Goal: Communication & Community: Ask a question

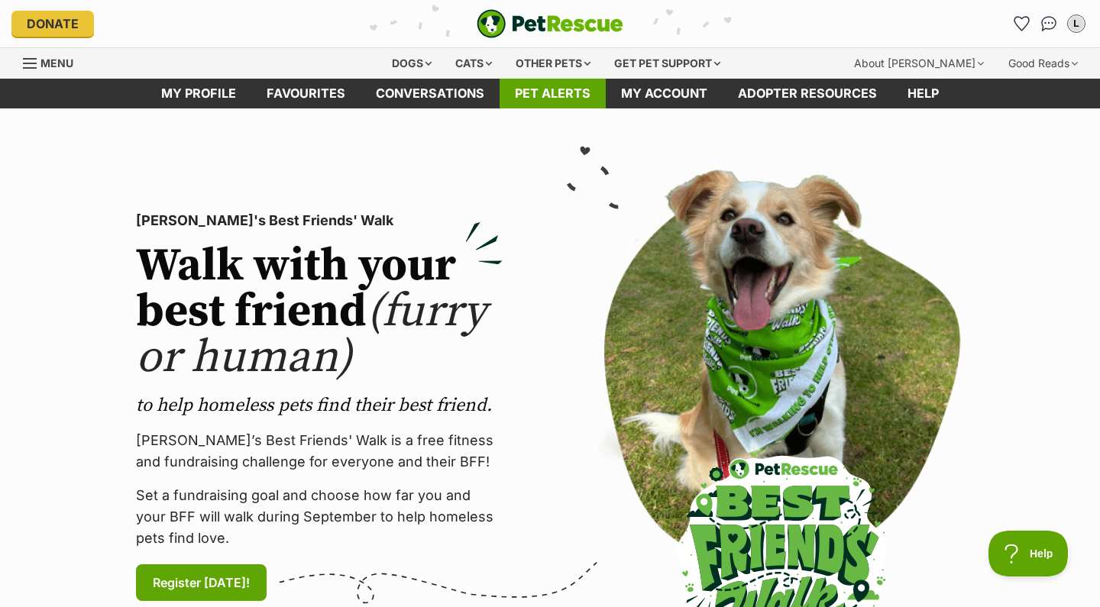
click at [567, 92] on link "Pet alerts" at bounding box center [552, 94] width 106 height 30
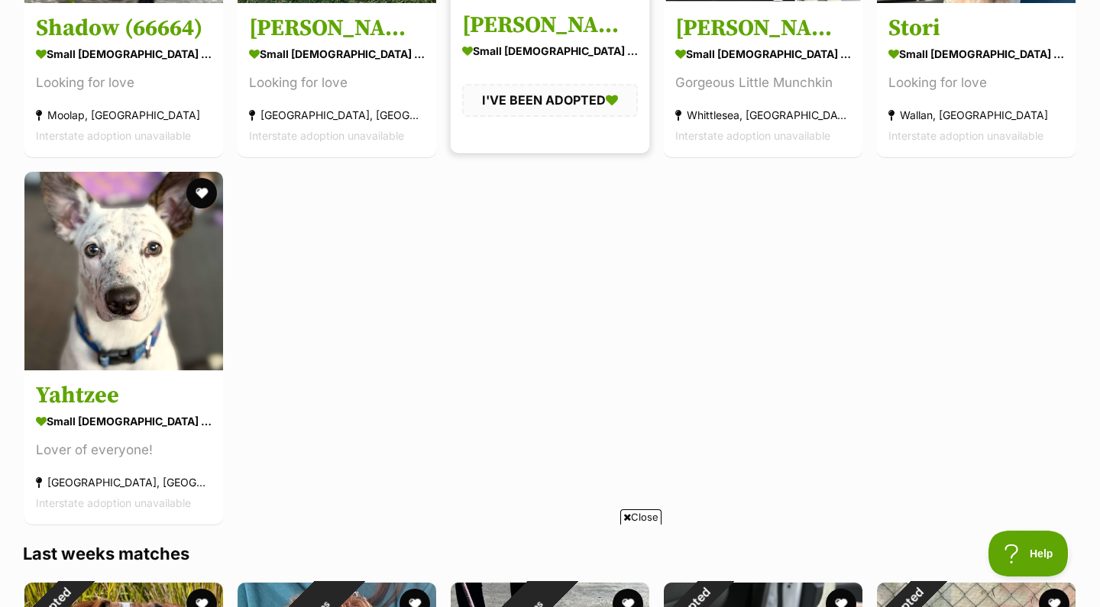
scroll to position [3093, 0]
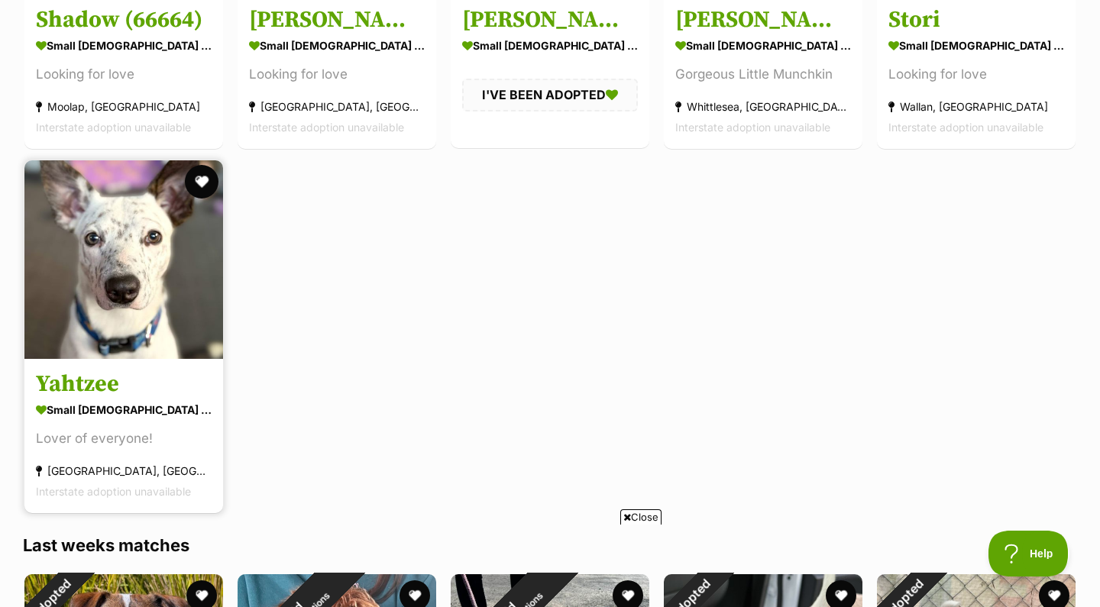
click at [198, 176] on button "favourite" at bounding box center [202, 182] width 34 height 34
click at [144, 235] on img at bounding box center [123, 259] width 199 height 199
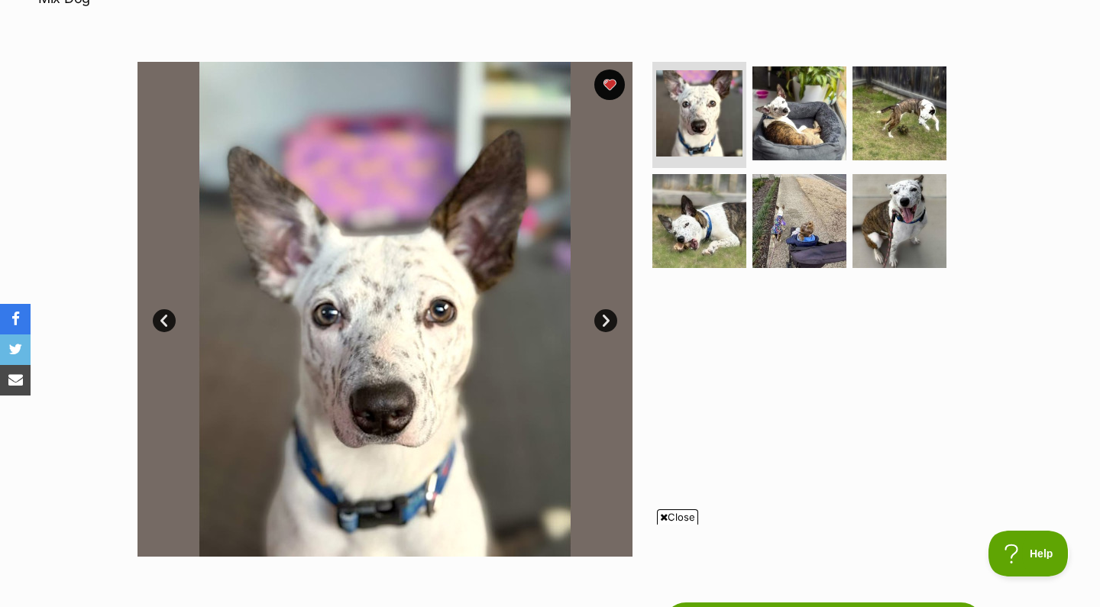
click at [613, 309] on link "Next" at bounding box center [605, 320] width 23 height 23
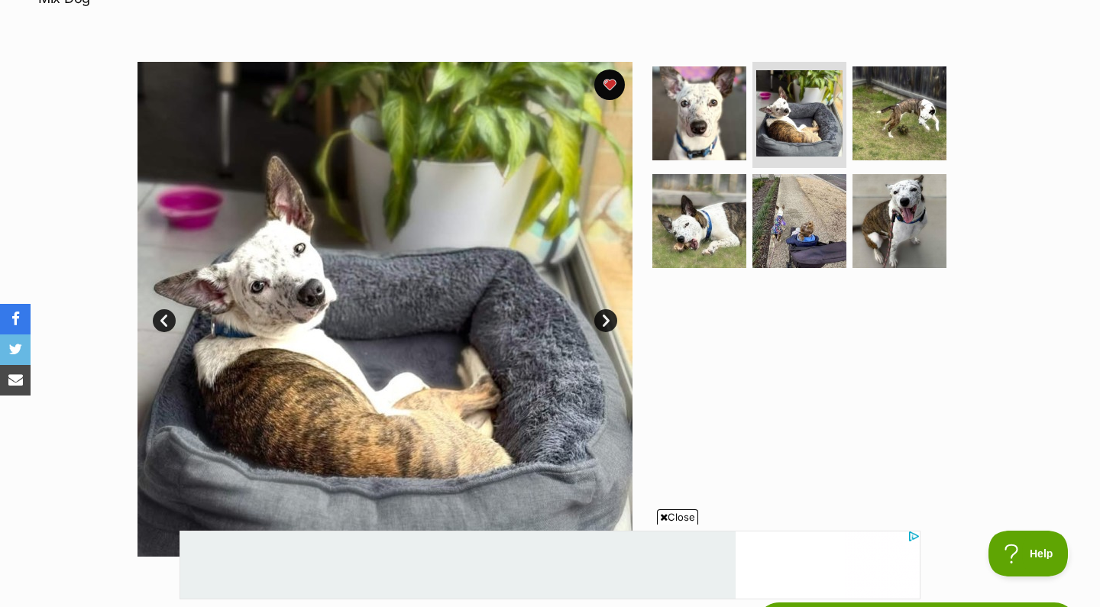
click at [613, 309] on link "Next" at bounding box center [605, 320] width 23 height 23
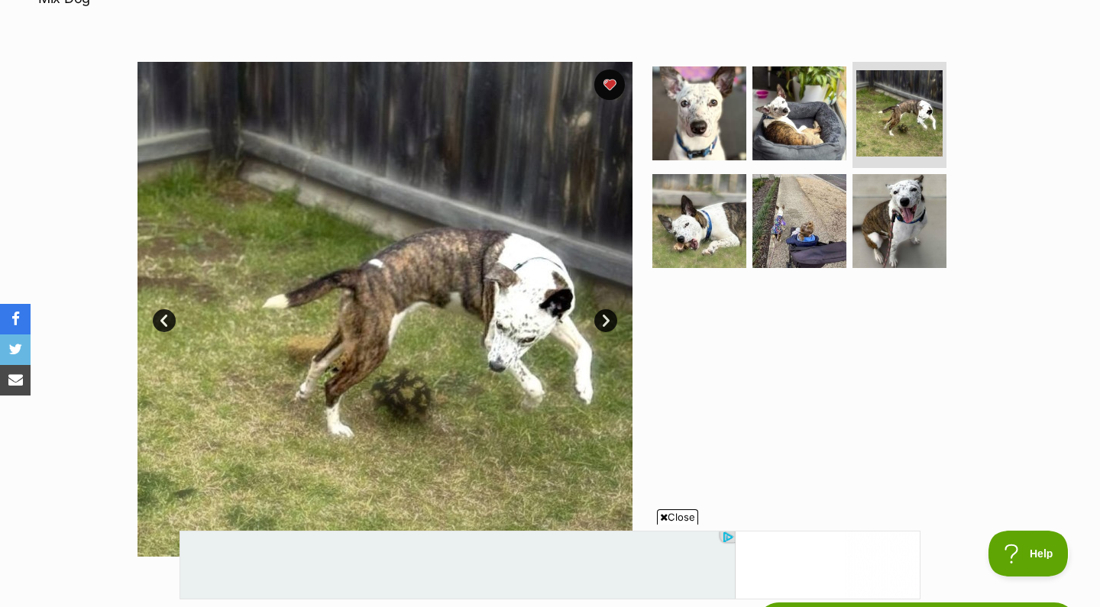
click at [613, 309] on link "Next" at bounding box center [605, 320] width 23 height 23
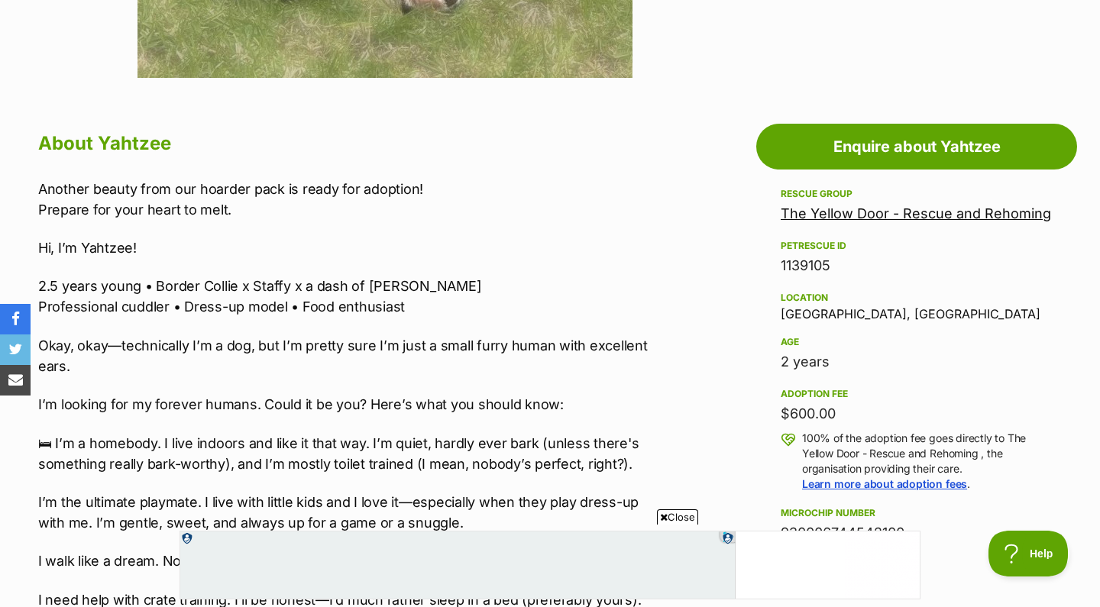
scroll to position [761, 0]
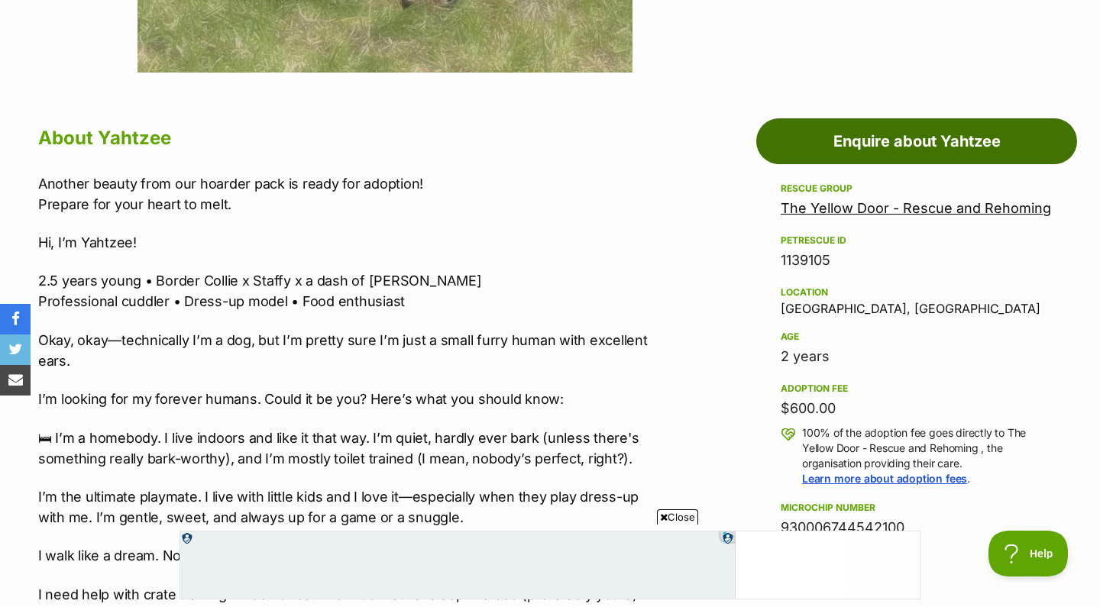
click at [886, 118] on link "Enquire about Yahtzee" at bounding box center [916, 141] width 321 height 46
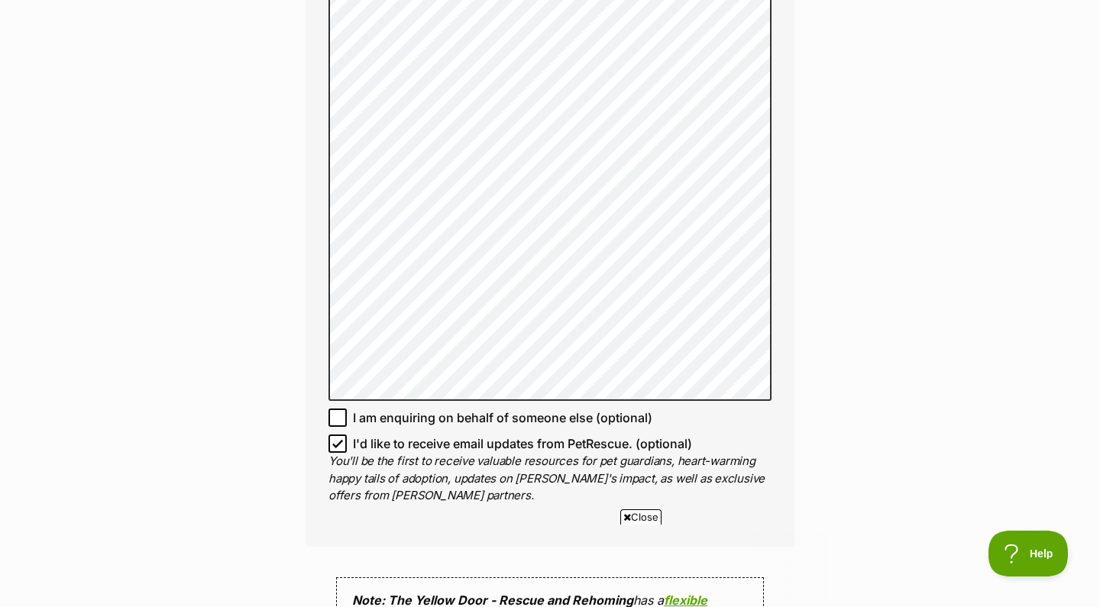
click at [338, 441] on icon at bounding box center [337, 444] width 9 height 7
click at [338, 434] on input "I'd like to receive email updates from PetRescue. (optional)" at bounding box center [337, 443] width 18 height 18
checkbox input "false"
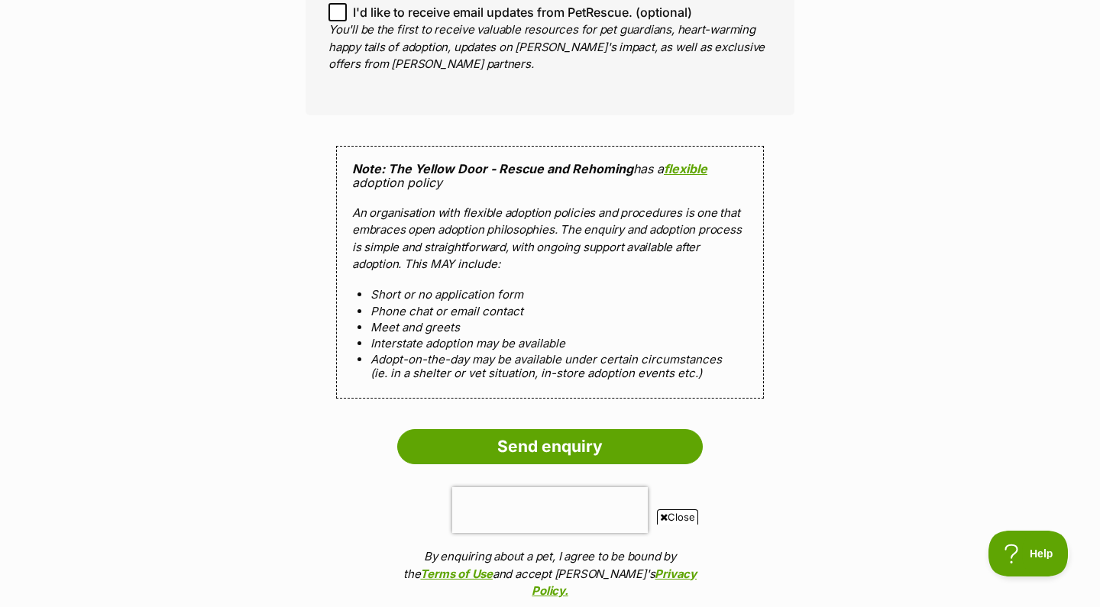
scroll to position [1618, 0]
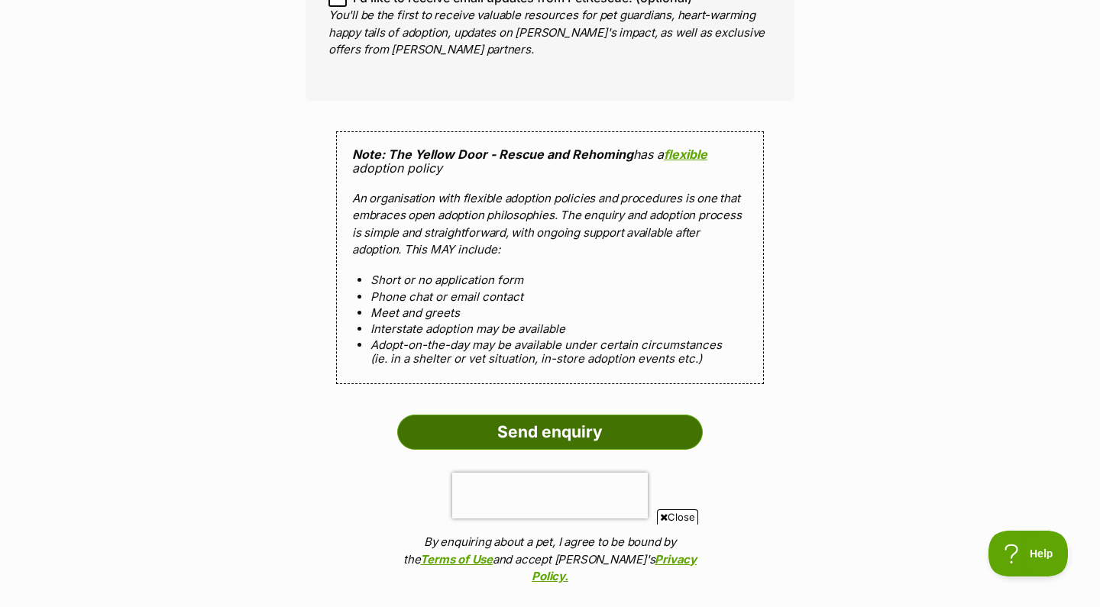
click at [579, 415] on input "Send enquiry" at bounding box center [549, 432] width 305 height 35
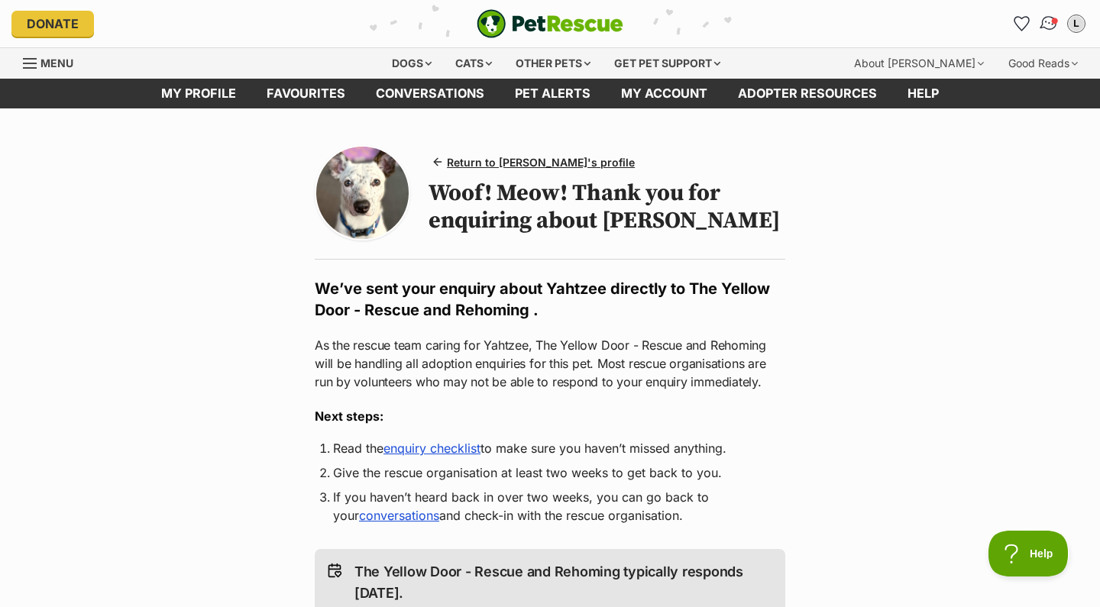
click at [1050, 27] on img "Conversations" at bounding box center [1048, 24] width 21 height 20
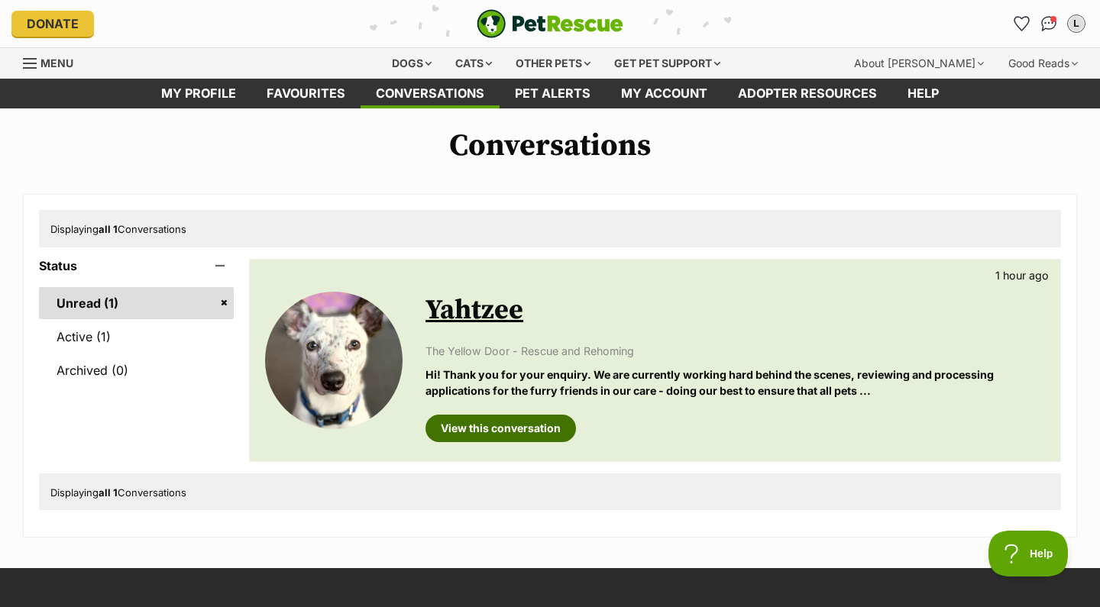
click at [553, 421] on link "View this conversation" at bounding box center [500, 428] width 150 height 27
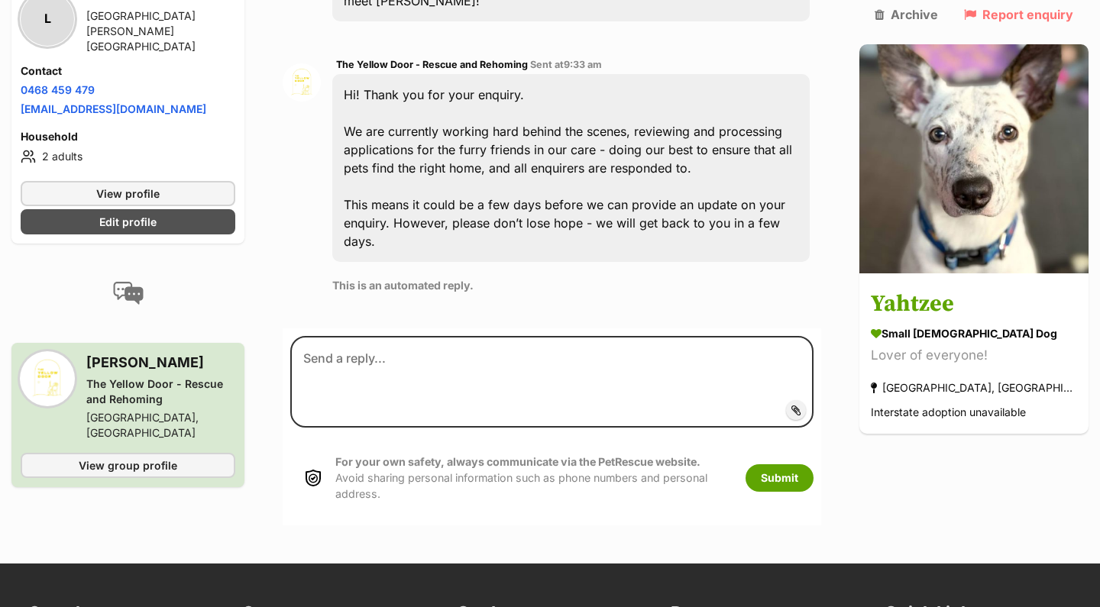
scroll to position [1161, 0]
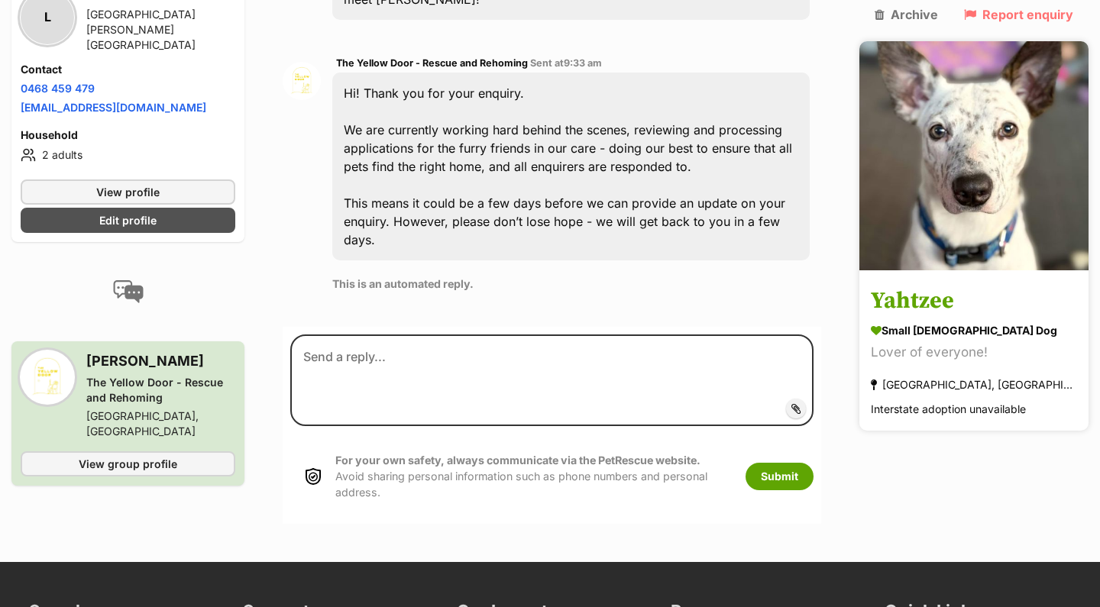
click at [945, 285] on h3 "Yahtzee" at bounding box center [973, 302] width 206 height 34
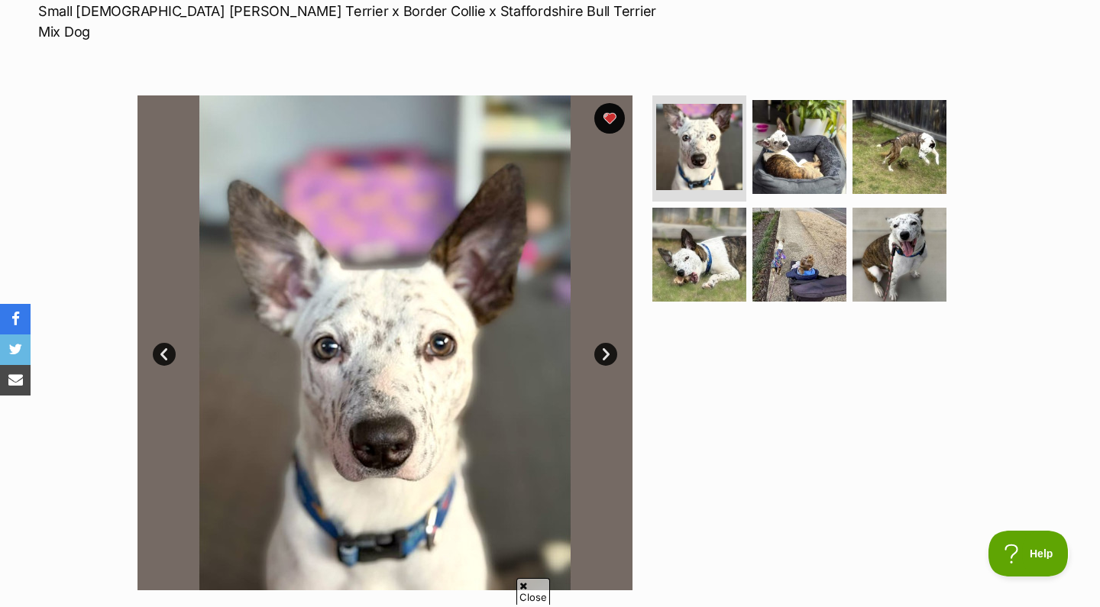
click at [609, 343] on link "Next" at bounding box center [605, 354] width 23 height 23
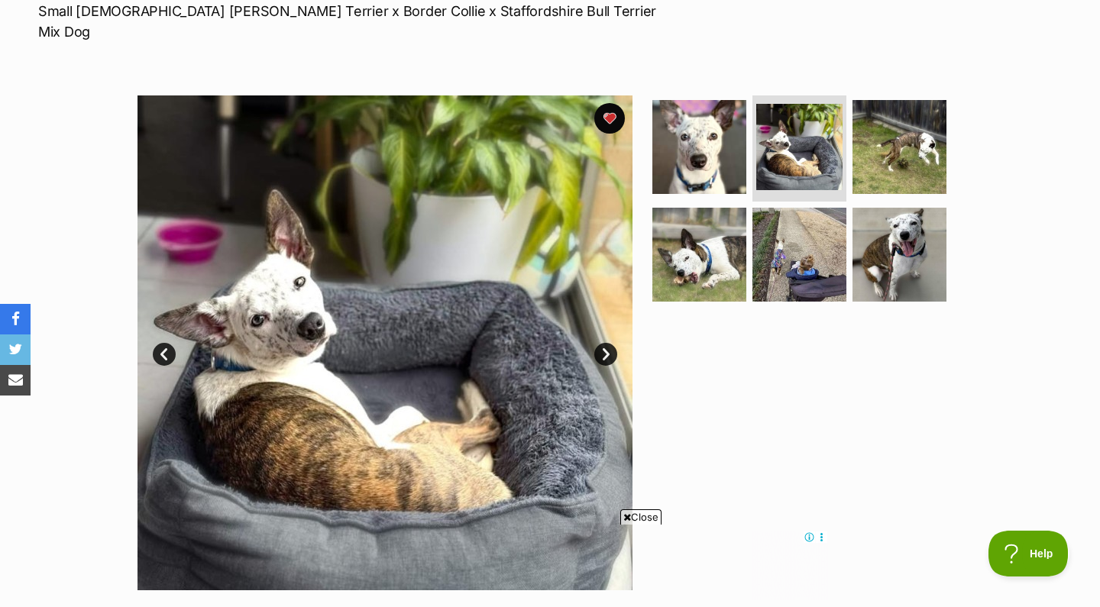
click at [609, 343] on link "Next" at bounding box center [605, 354] width 23 height 23
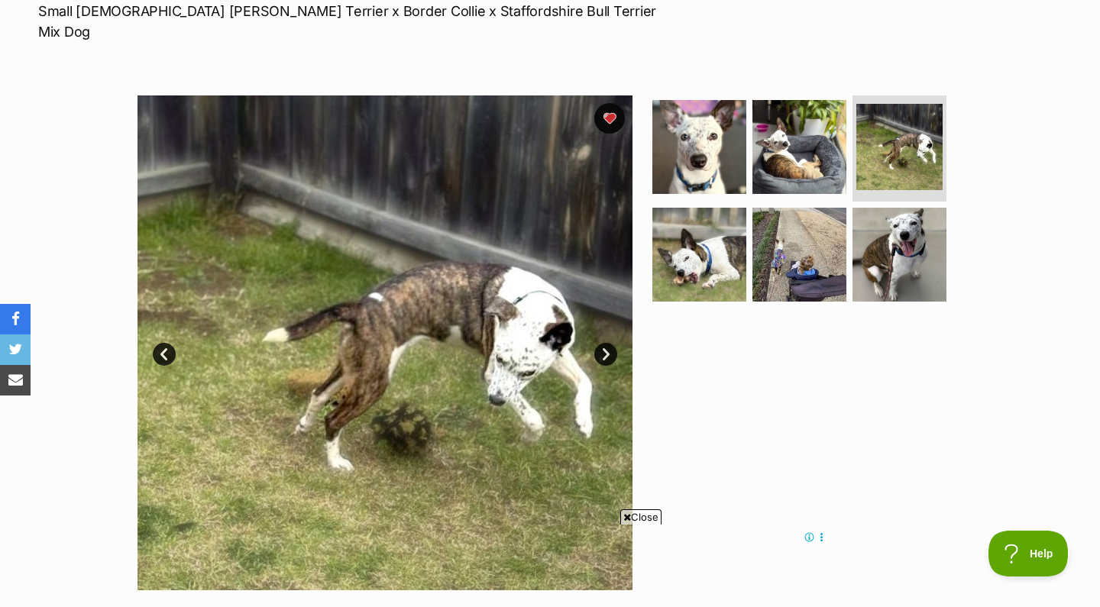
click at [609, 343] on link "Next" at bounding box center [605, 354] width 23 height 23
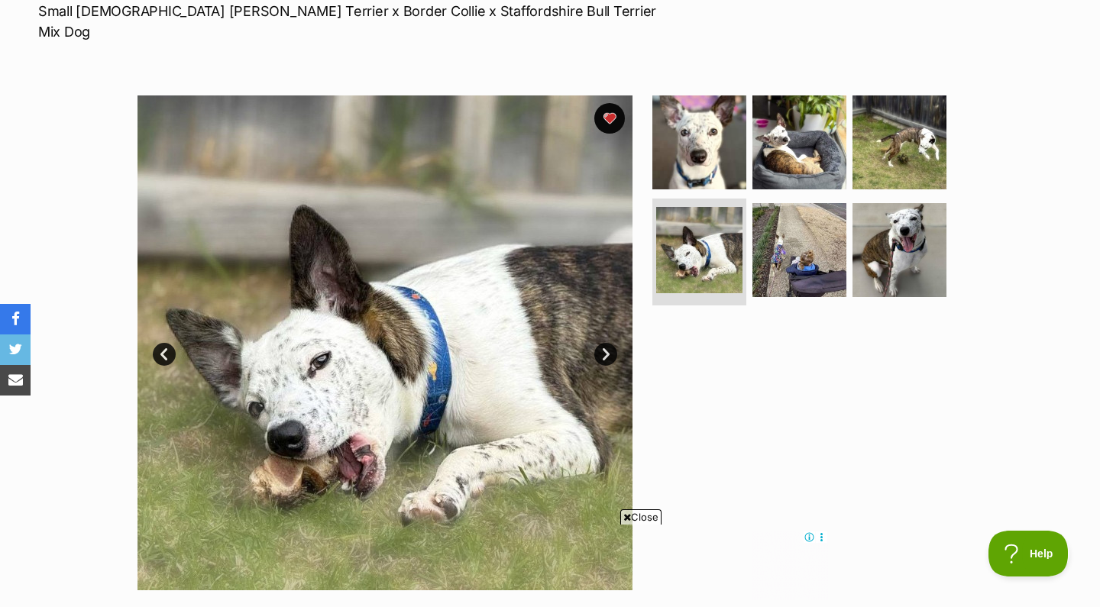
click at [609, 343] on link "Next" at bounding box center [605, 354] width 23 height 23
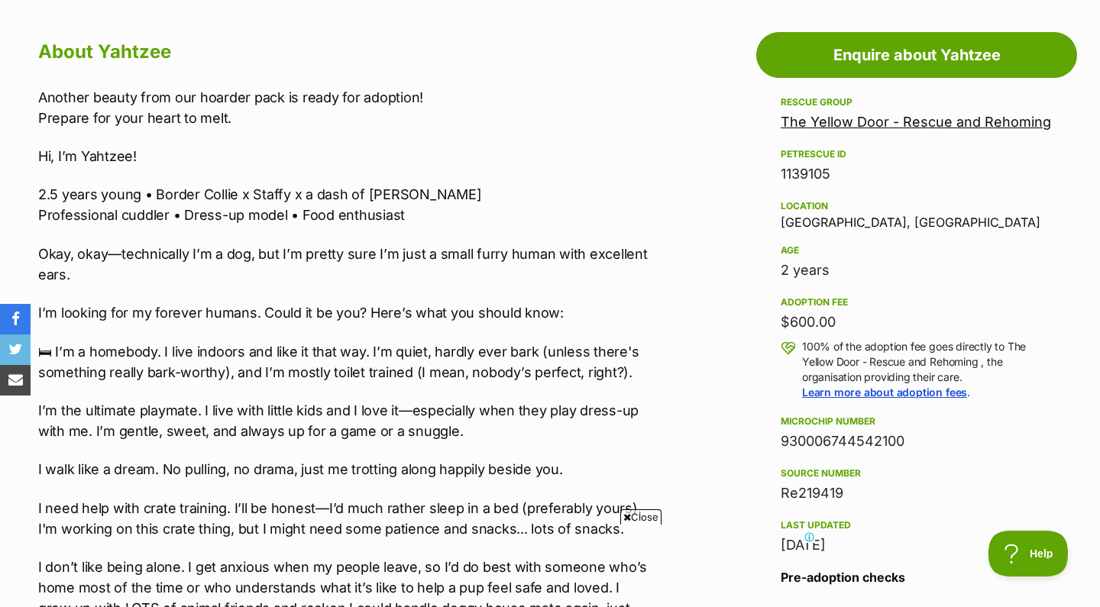
scroll to position [883, 0]
